Goal: Transaction & Acquisition: Purchase product/service

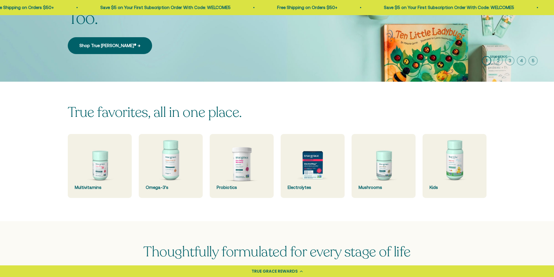
scroll to position [116, 0]
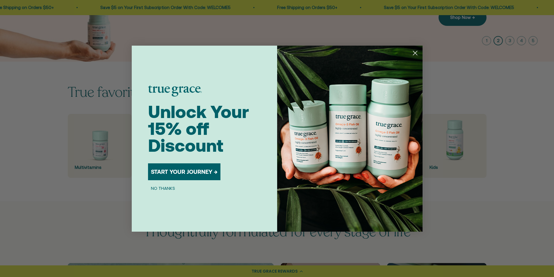
click at [86, 143] on div "Close dialog Unlock Your 15% off Discount START YOUR JOURNEY → NO THANKS Submit" at bounding box center [277, 138] width 554 height 277
click at [418, 53] on circle "Close dialog" at bounding box center [415, 53] width 10 height 10
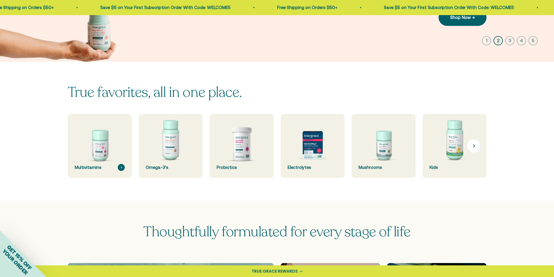
click at [111, 157] on img at bounding box center [100, 146] width 68 height 68
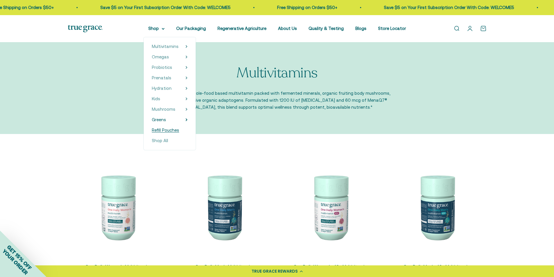
click at [170, 133] on span "Refill Pouches" at bounding box center [165, 130] width 27 height 7
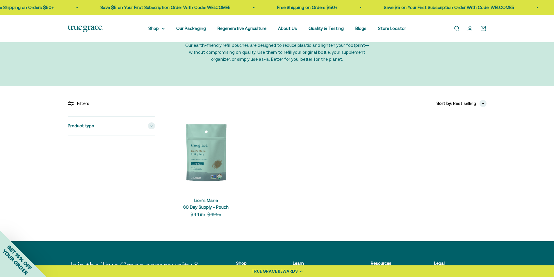
scroll to position [58, 0]
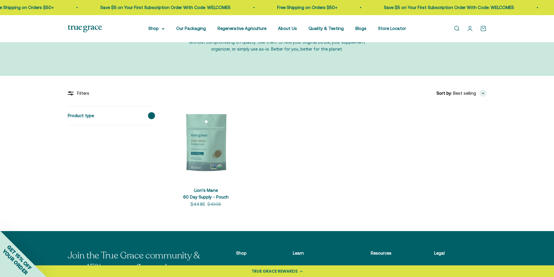
click at [148, 116] on span at bounding box center [151, 115] width 7 height 7
click at [320, 143] on product-list "+ Quick add Lion's Mane 60 Day Supply - Pouch Sale price $44.95 Regular price $…" at bounding box center [328, 157] width 318 height 102
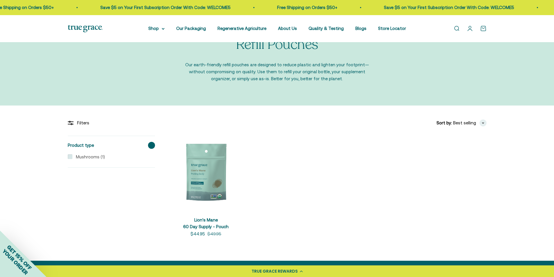
scroll to position [0, 0]
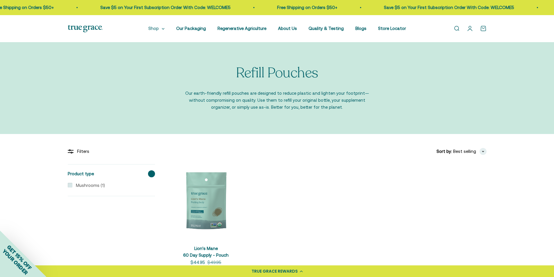
click at [156, 29] on summary "Shop" at bounding box center [156, 28] width 16 height 7
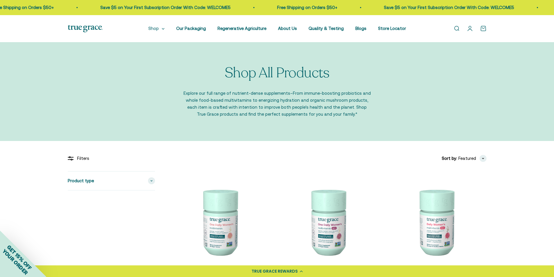
click at [165, 29] on icon at bounding box center [163, 29] width 3 height 2
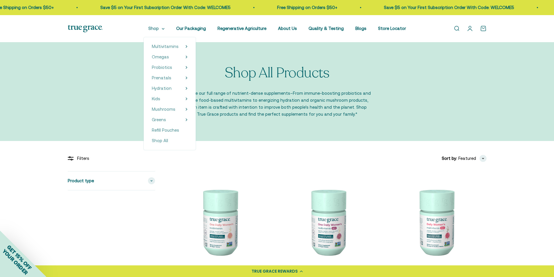
click at [163, 27] on summary "Shop" at bounding box center [156, 28] width 16 height 7
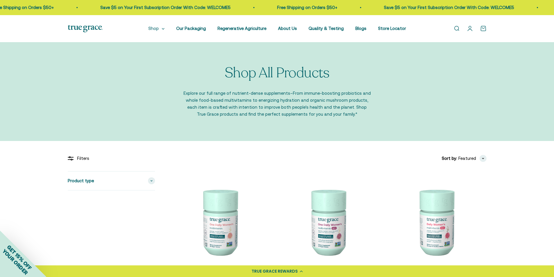
click at [165, 30] on summary "Shop" at bounding box center [156, 28] width 16 height 7
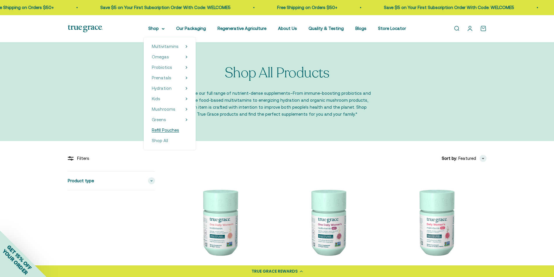
click at [170, 129] on span "Refill Pouches" at bounding box center [165, 130] width 27 height 5
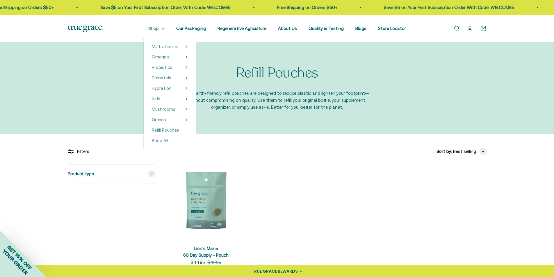
click at [164, 29] on icon at bounding box center [163, 28] width 2 height 1
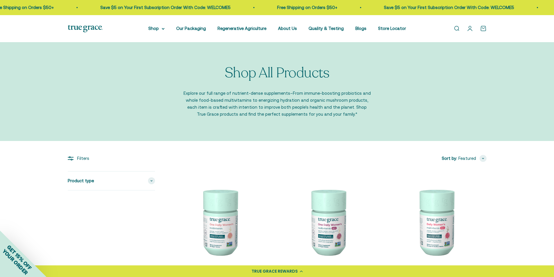
click at [164, 29] on icon at bounding box center [163, 28] width 2 height 1
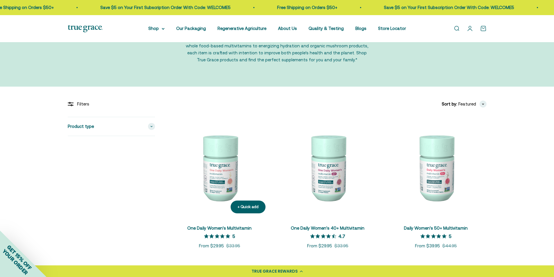
scroll to position [58, 0]
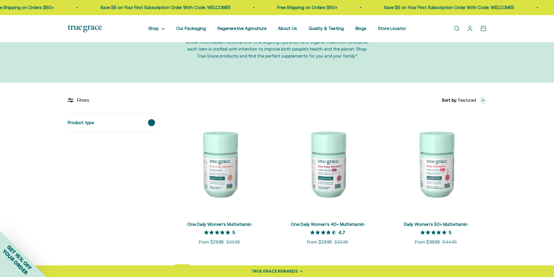
click at [150, 122] on span at bounding box center [151, 122] width 7 height 7
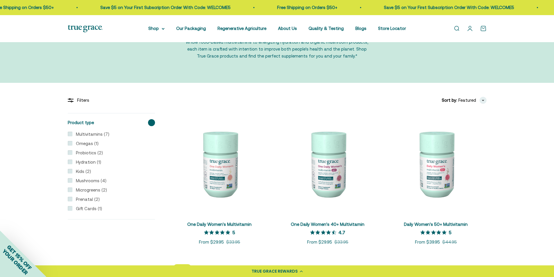
click at [73, 134] on label "Multivitamins (7)" at bounding box center [90, 134] width 37 height 7
click at [72, 134] on input "Multivitamins (7)" at bounding box center [70, 134] width 5 height 5
checkbox input "true"
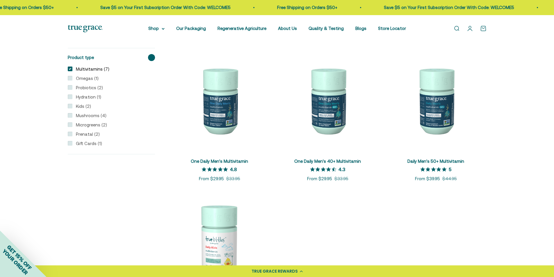
scroll to position [291, 0]
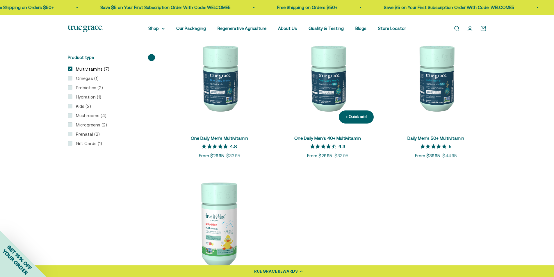
click at [326, 88] on img at bounding box center [327, 77] width 101 height 101
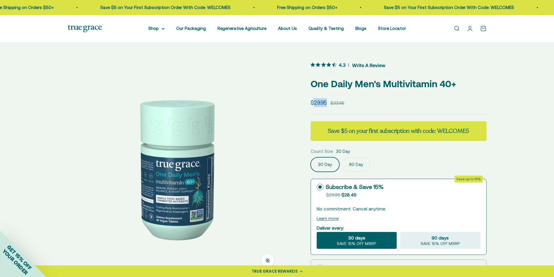
drag, startPoint x: 313, startPoint y: 104, endPoint x: 321, endPoint y: 103, distance: 8.8
click at [328, 104] on price-list "Sale price $29.95 Regular price $33.95" at bounding box center [328, 102] width 34 height 9
click at [321, 103] on sale-price "Sale price $29.95" at bounding box center [319, 102] width 16 height 9
click at [355, 164] on label "90 Day" at bounding box center [356, 164] width 29 height 15
click at [311, 157] on input "90 Day" at bounding box center [310, 157] width 0 height 0
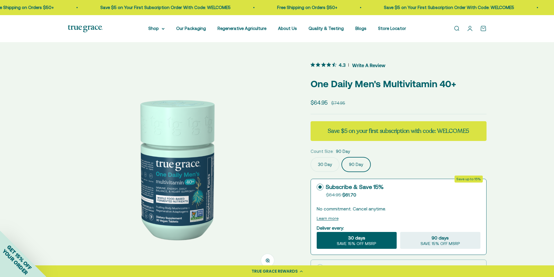
scroll to position [0, 222]
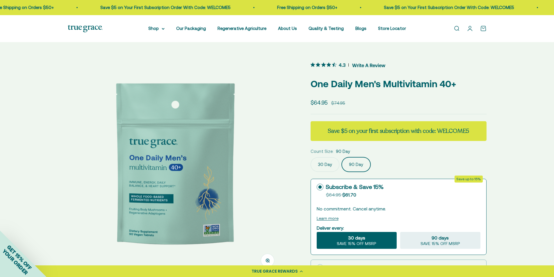
click at [322, 163] on label "30 Day" at bounding box center [325, 164] width 29 height 15
click at [311, 157] on input "30 Day" at bounding box center [310, 157] width 0 height 0
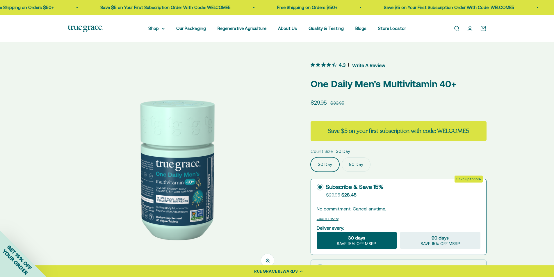
click at [350, 163] on label "90 Day" at bounding box center [356, 164] width 29 height 15
click at [311, 157] on input "90 Day" at bounding box center [310, 157] width 0 height 0
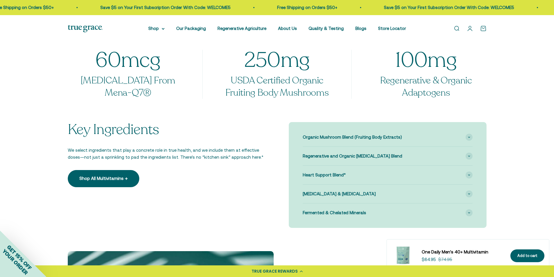
scroll to position [436, 0]
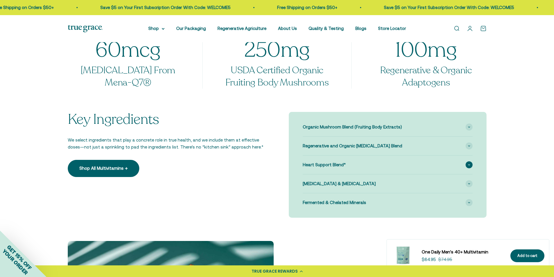
click at [467, 166] on span at bounding box center [469, 164] width 7 height 7
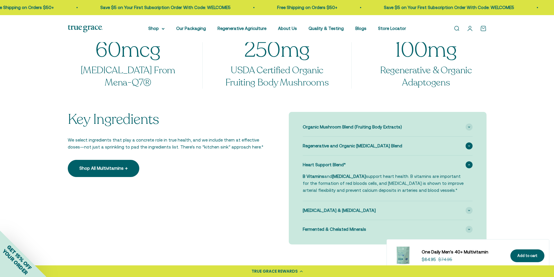
click at [369, 147] on span "Regenerative and Organic Adaptogen Blend" at bounding box center [352, 146] width 99 height 7
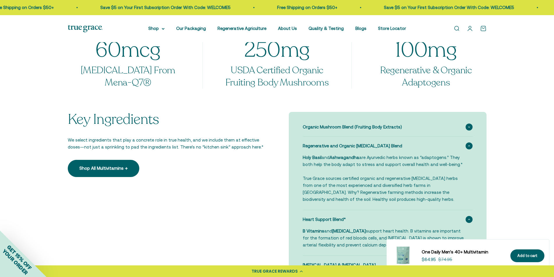
click at [378, 130] on span "Organic Mushroom Blend (Fruiting Body Extracts)" at bounding box center [352, 127] width 99 height 7
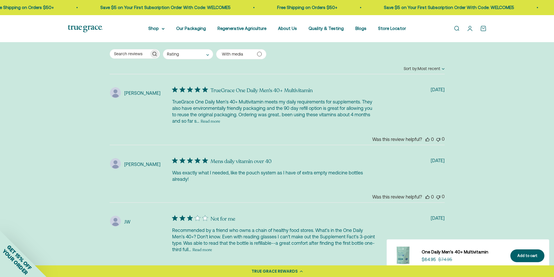
scroll to position [1454, 0]
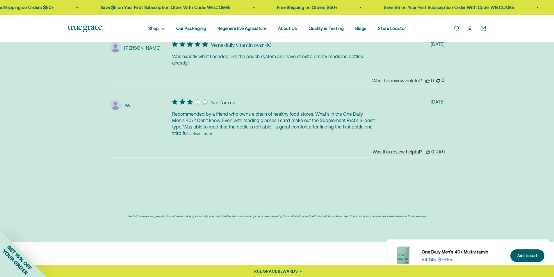
click at [193, 134] on button "Read more" at bounding box center [202, 133] width 19 height 7
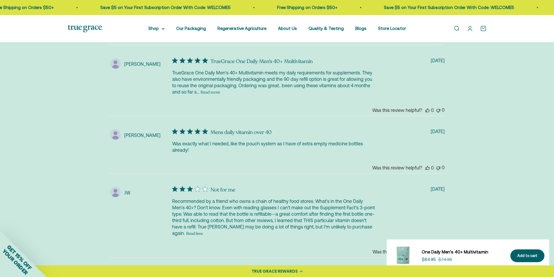
scroll to position [1338, 0]
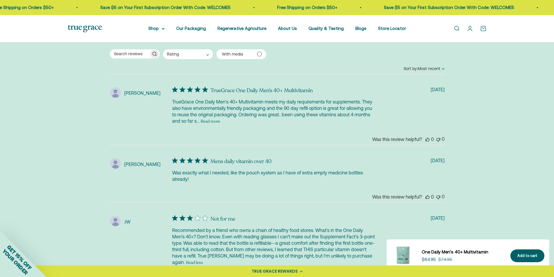
click at [211, 122] on button "Read more" at bounding box center [210, 121] width 19 height 7
